Goal: Task Accomplishment & Management: Use online tool/utility

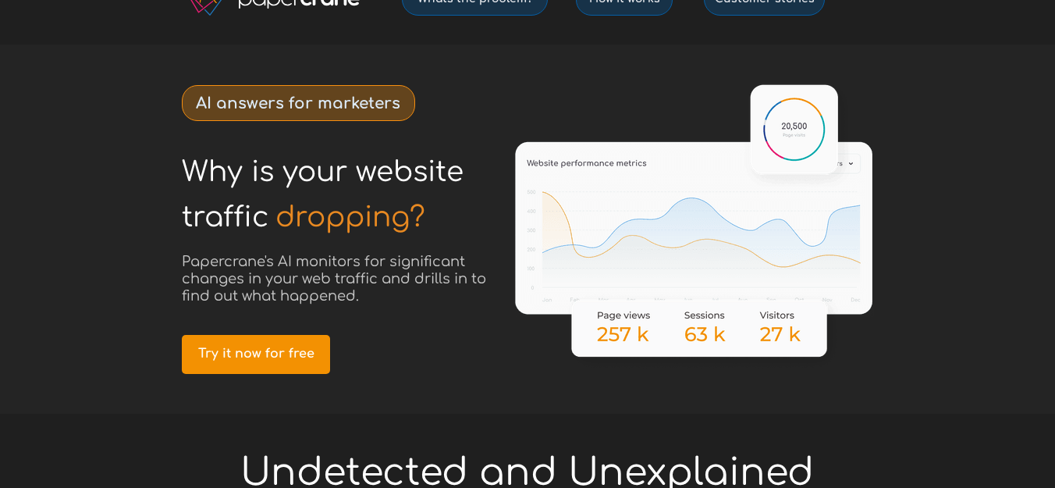
scroll to position [59, 0]
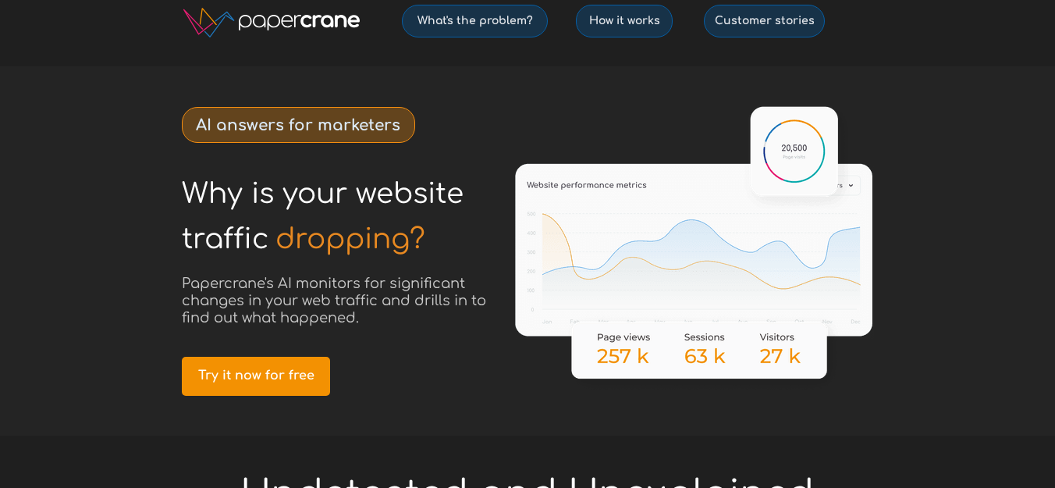
click at [444, 238] on div at bounding box center [527, 250] width 733 height 369
click at [278, 357] on link "Try it now for free" at bounding box center [256, 376] width 148 height 39
click at [257, 368] on span "Try it now for free" at bounding box center [256, 375] width 148 height 15
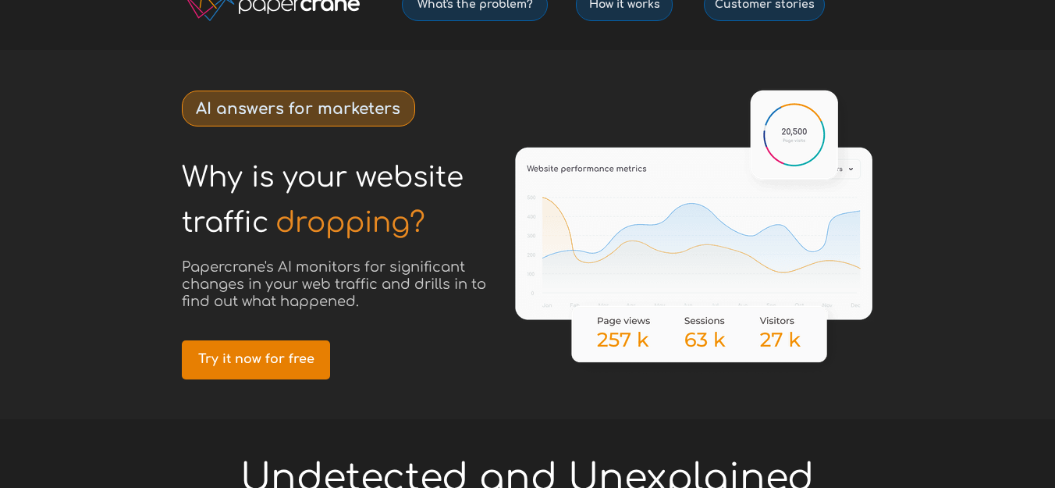
scroll to position [87, 0]
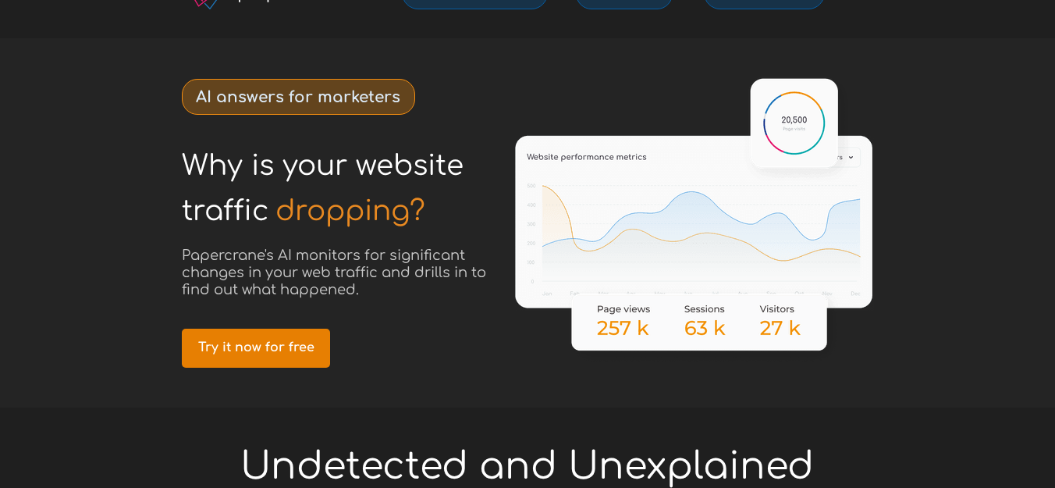
click at [286, 340] on span "Try it now for free" at bounding box center [256, 347] width 148 height 15
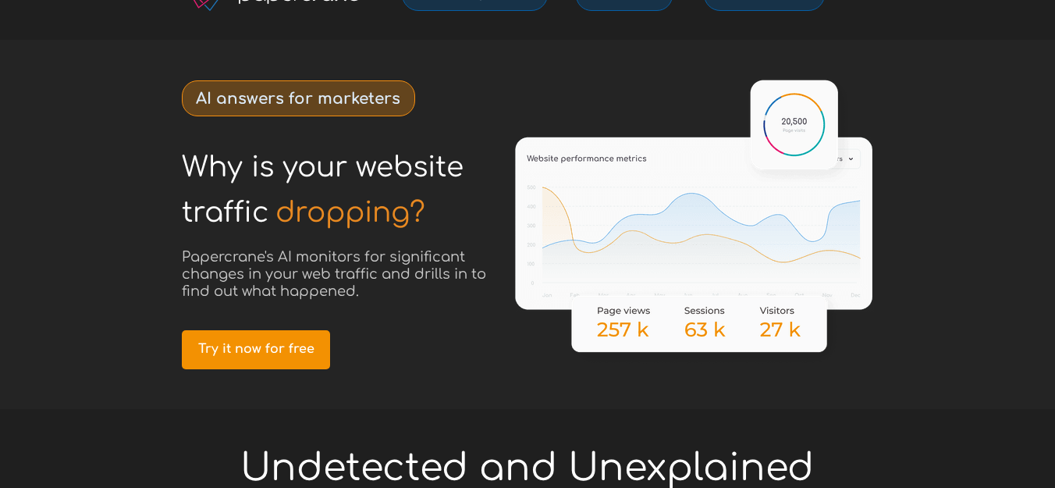
scroll to position [90, 0]
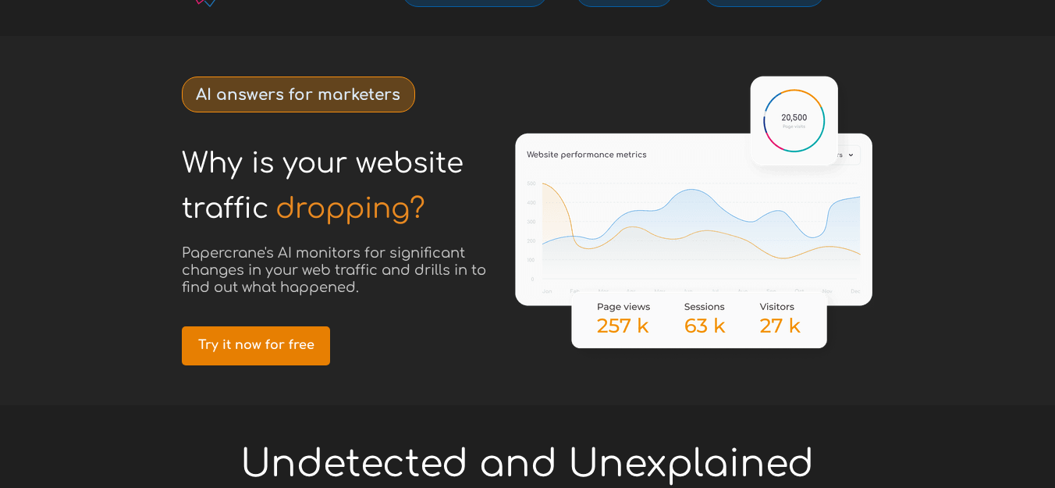
click at [283, 338] on span "Try it now for free" at bounding box center [256, 345] width 148 height 15
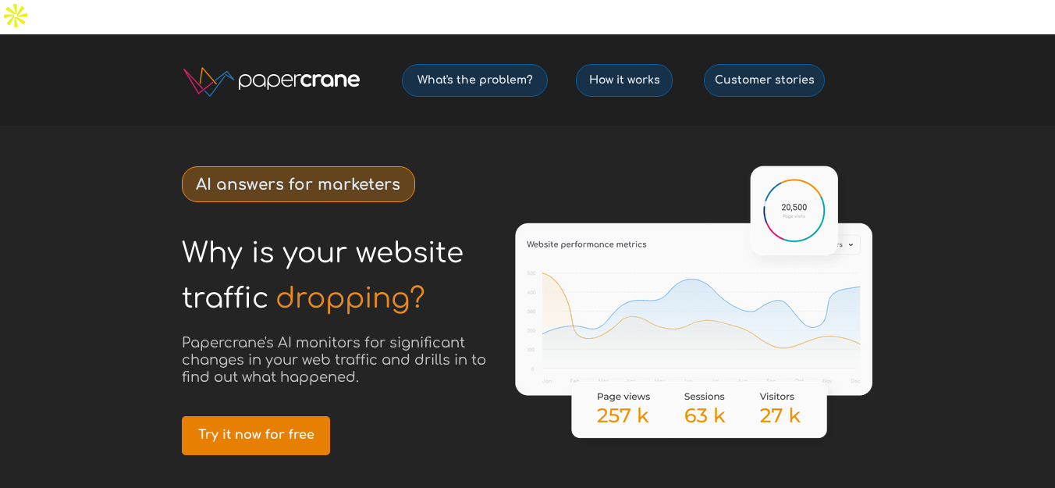
click at [298, 416] on link "Try it now for free" at bounding box center [256, 435] width 148 height 39
